Goal: Task Accomplishment & Management: Manage account settings

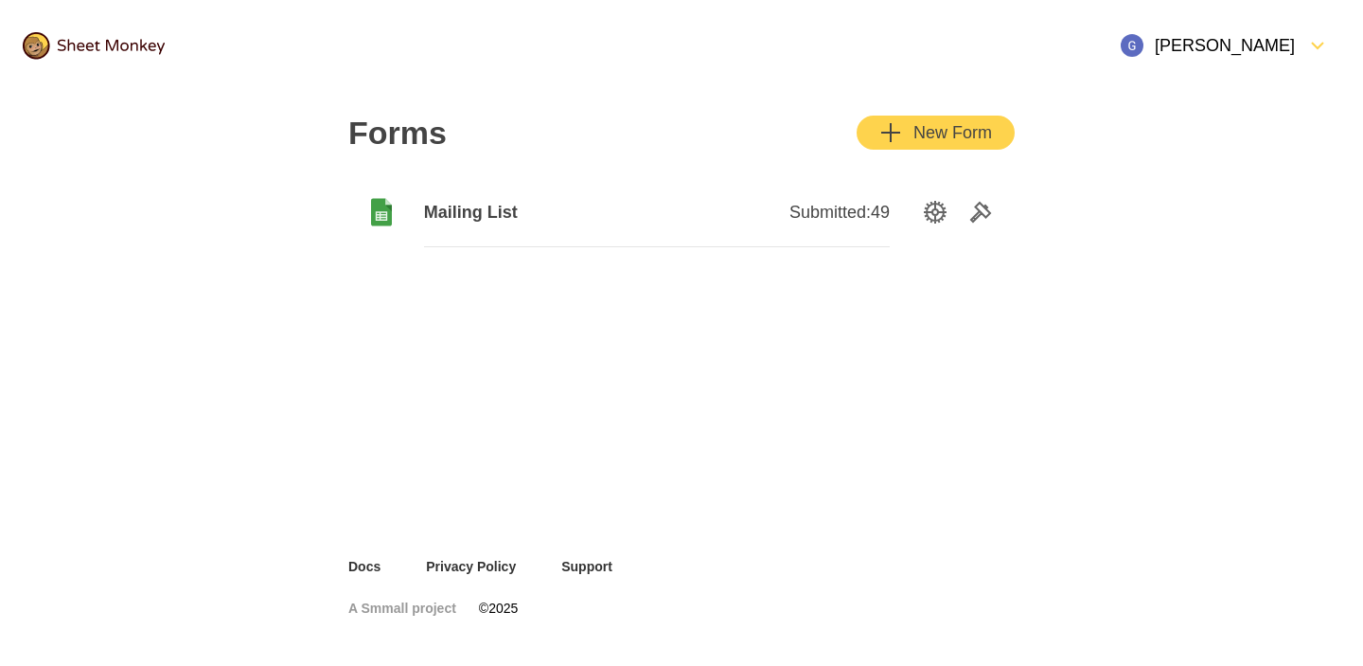
click at [469, 210] on span "Mailing List" at bounding box center [540, 212] width 233 height 23
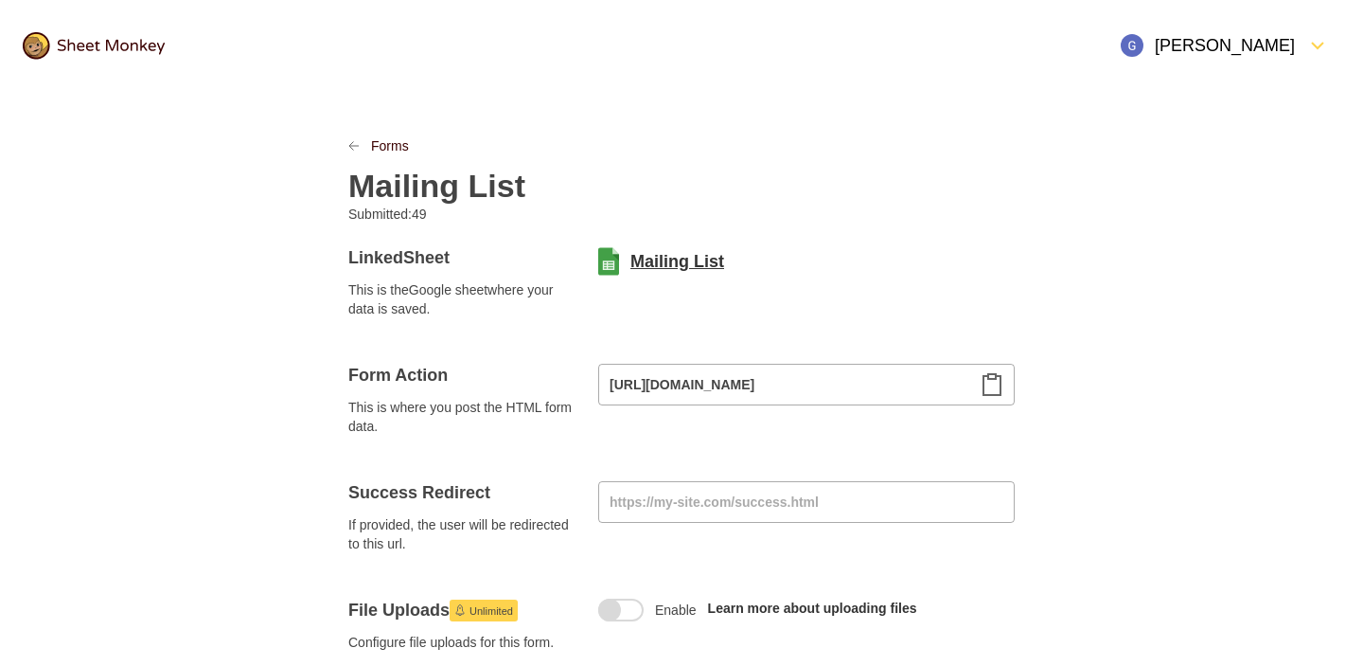
click at [685, 257] on link "Mailing List" at bounding box center [678, 261] width 94 height 23
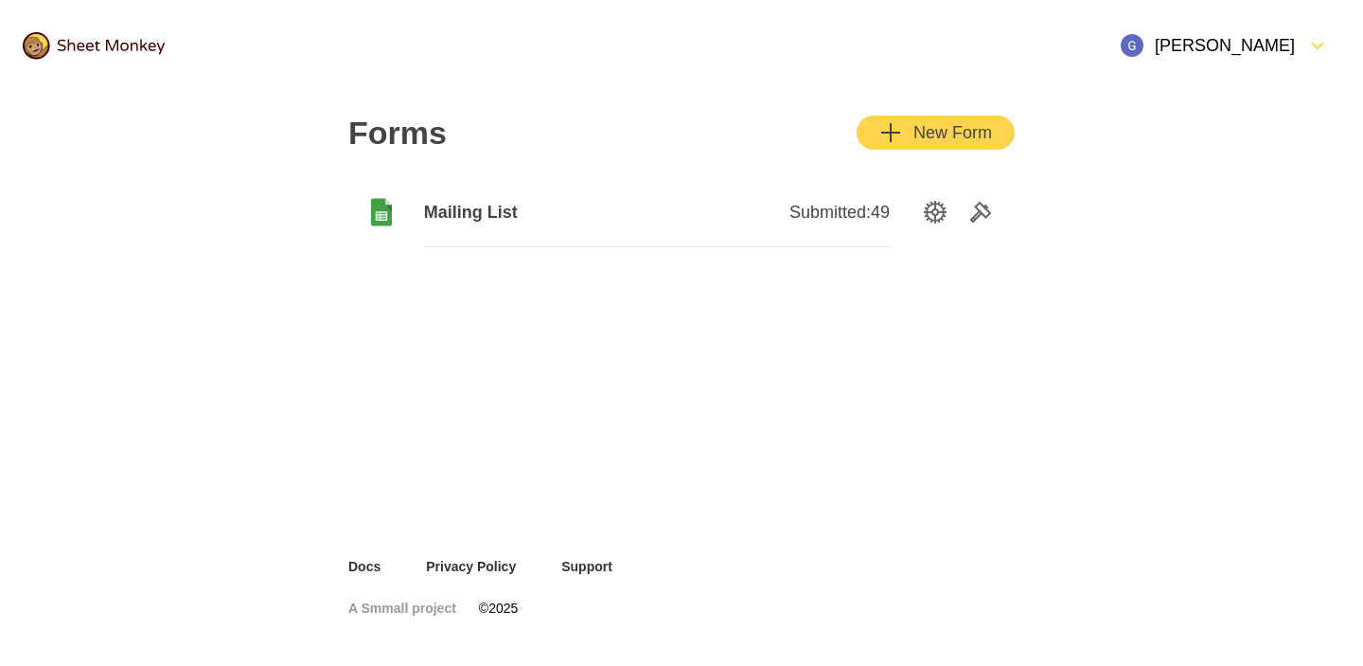
click at [1300, 46] on div "Open Menu" at bounding box center [1300, 45] width 11 height 23
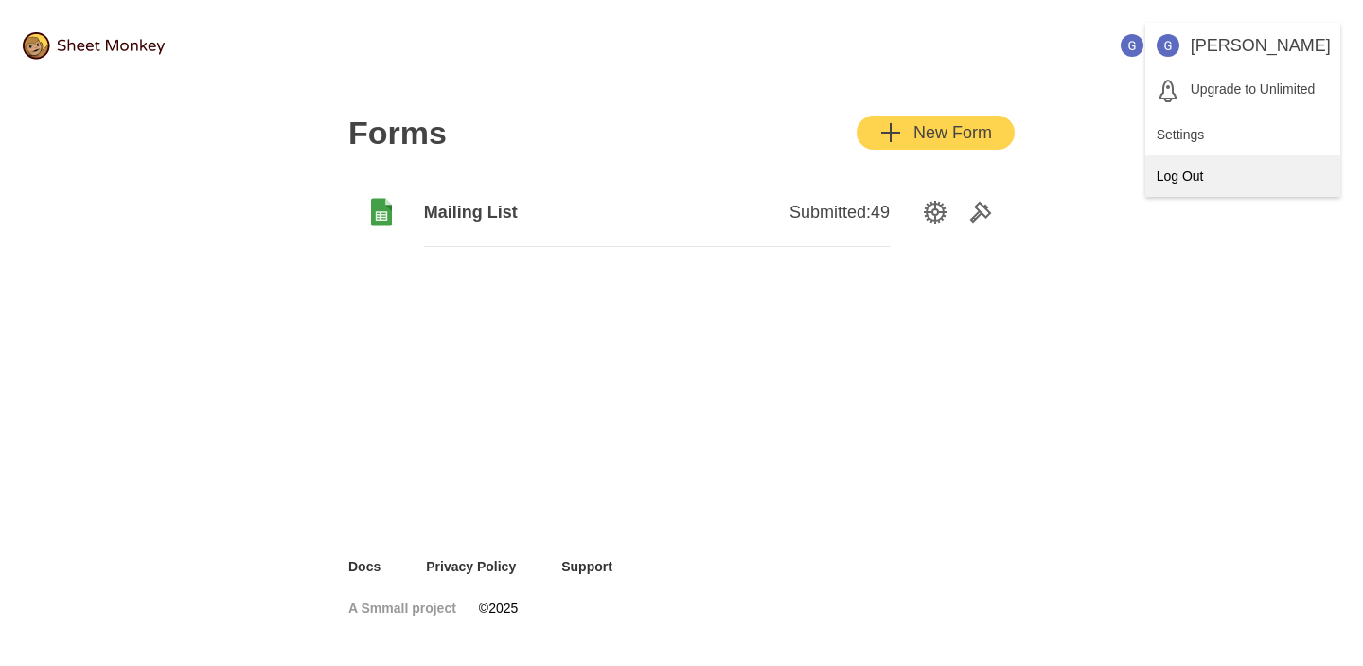
click at [1205, 165] on div "Log Out" at bounding box center [1243, 176] width 195 height 42
